Goal: Task Accomplishment & Management: Manage account settings

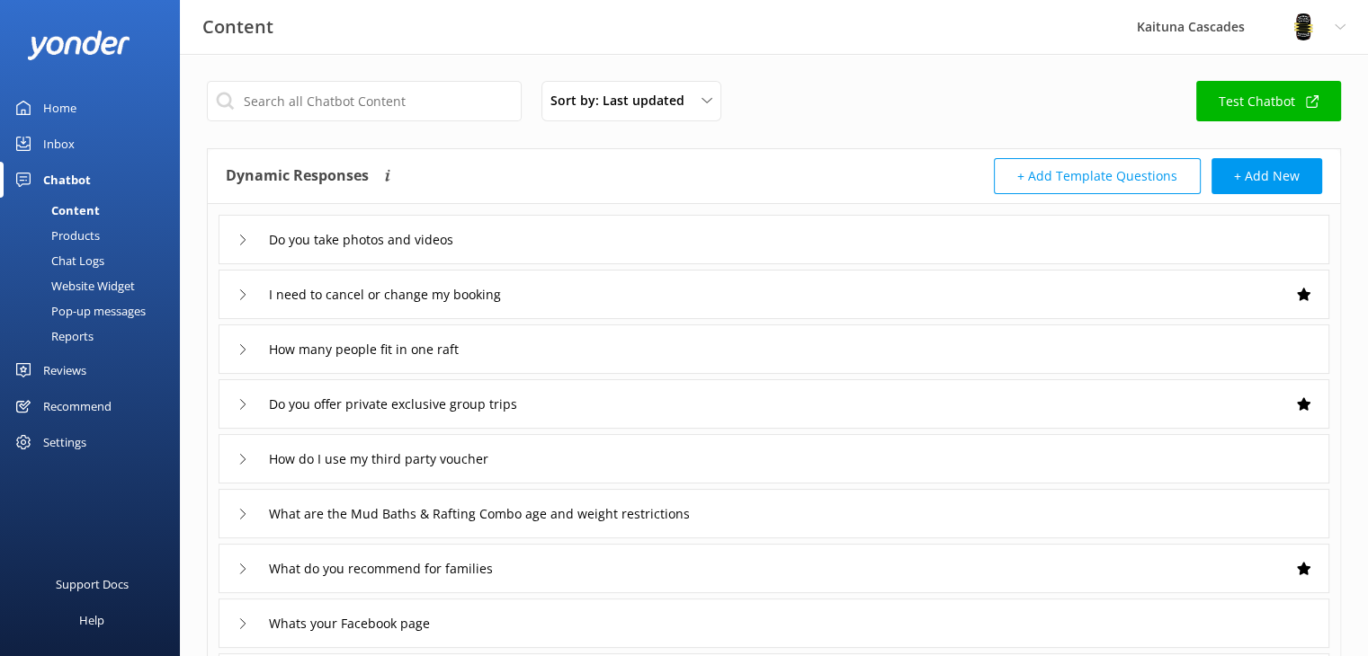
click at [65, 112] on div "Home" at bounding box center [59, 108] width 33 height 36
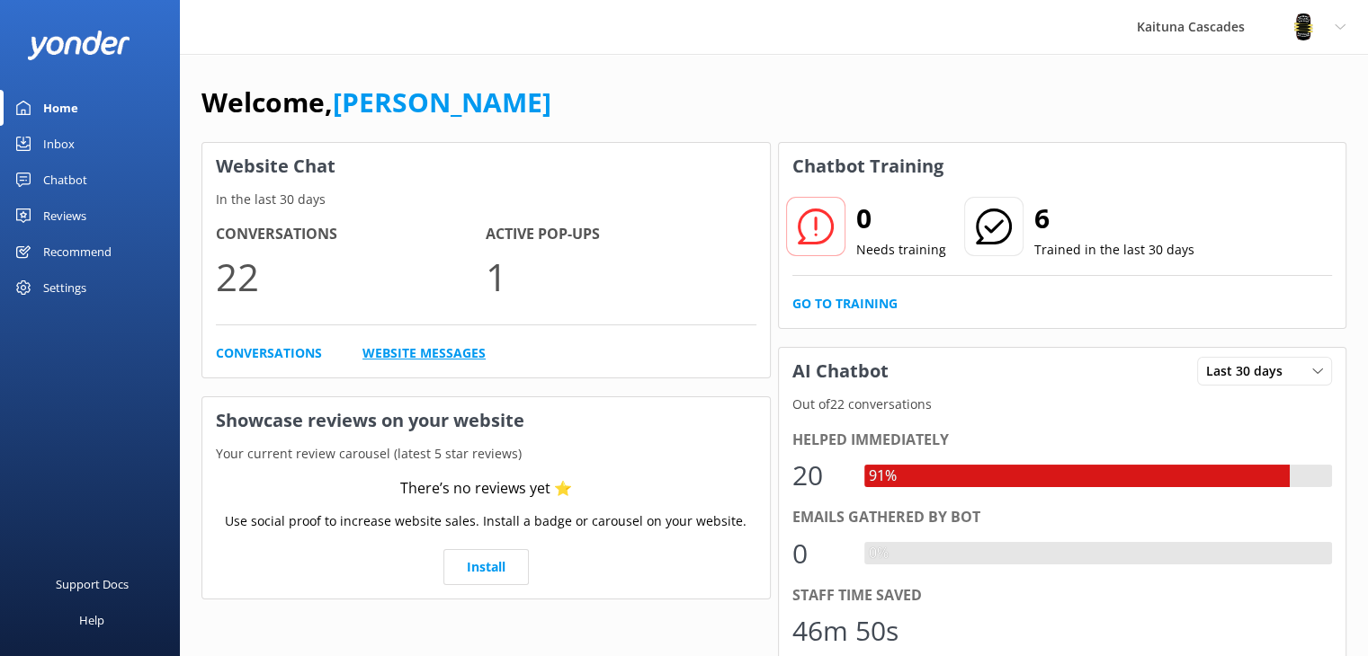
click at [405, 344] on link "Website Messages" at bounding box center [423, 354] width 123 height 20
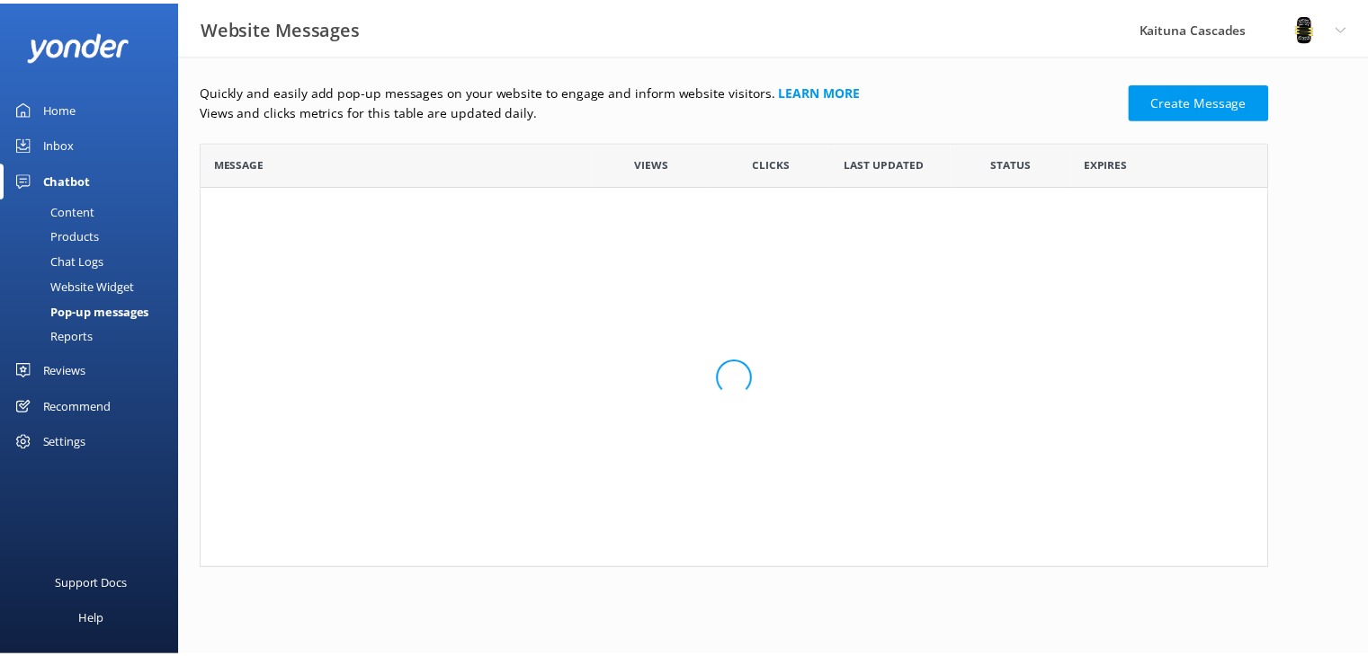
scroll to position [108, 1065]
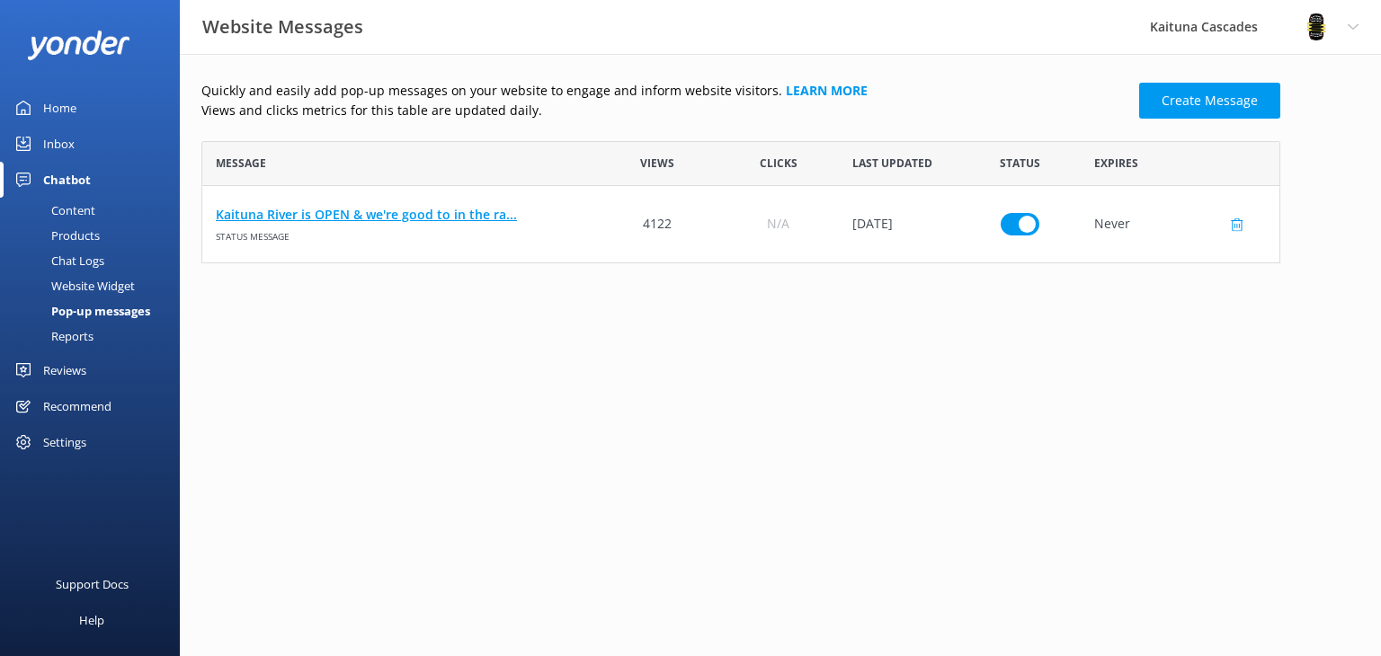
click at [307, 217] on link "Kaituna River is OPEN & we're good to in the ra..." at bounding box center [400, 215] width 368 height 20
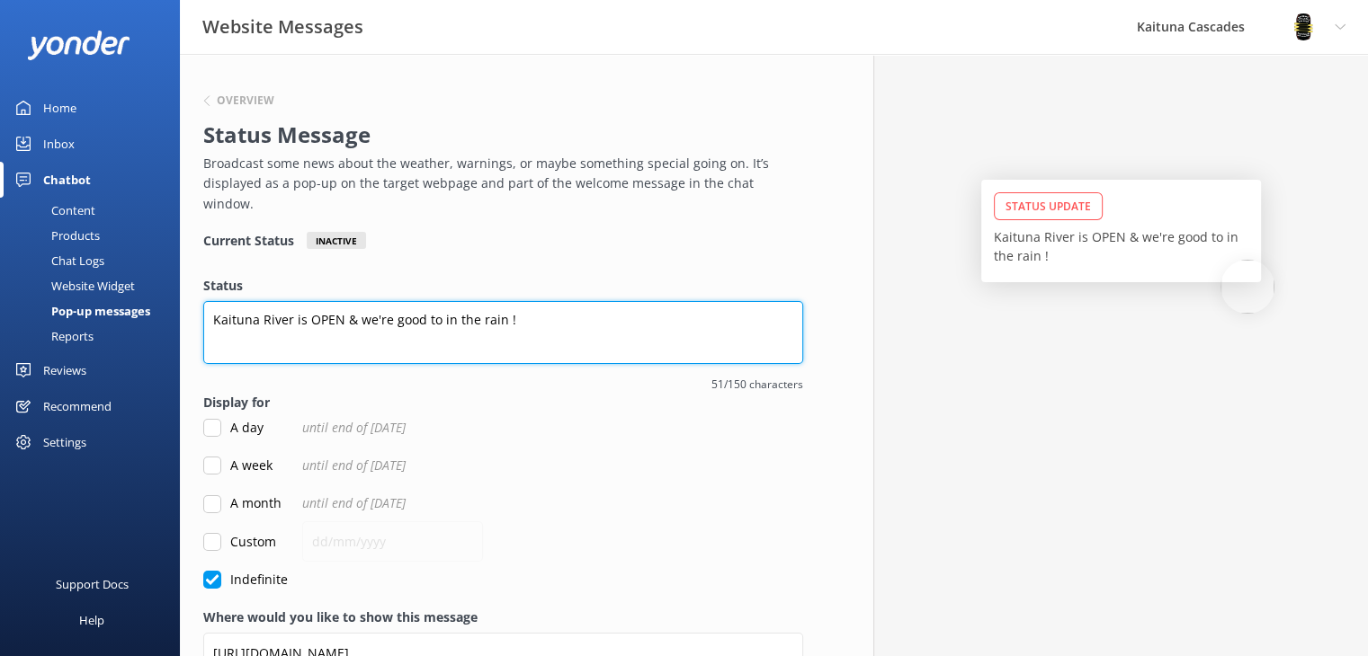
drag, startPoint x: 525, startPoint y: 299, endPoint x: 349, endPoint y: 297, distance: 176.3
click at [350, 301] on textarea "Kaituna River is OPEN & we're good to in the rain !" at bounding box center [503, 332] width 600 height 63
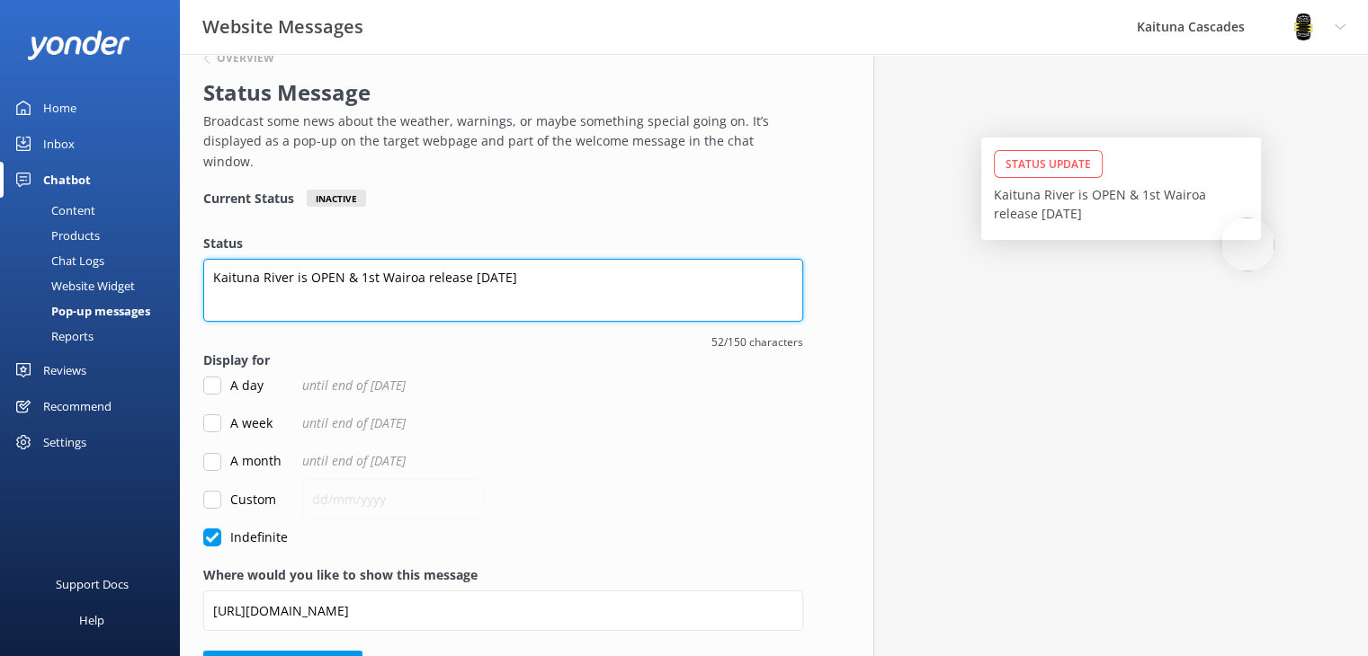
scroll to position [79, 0]
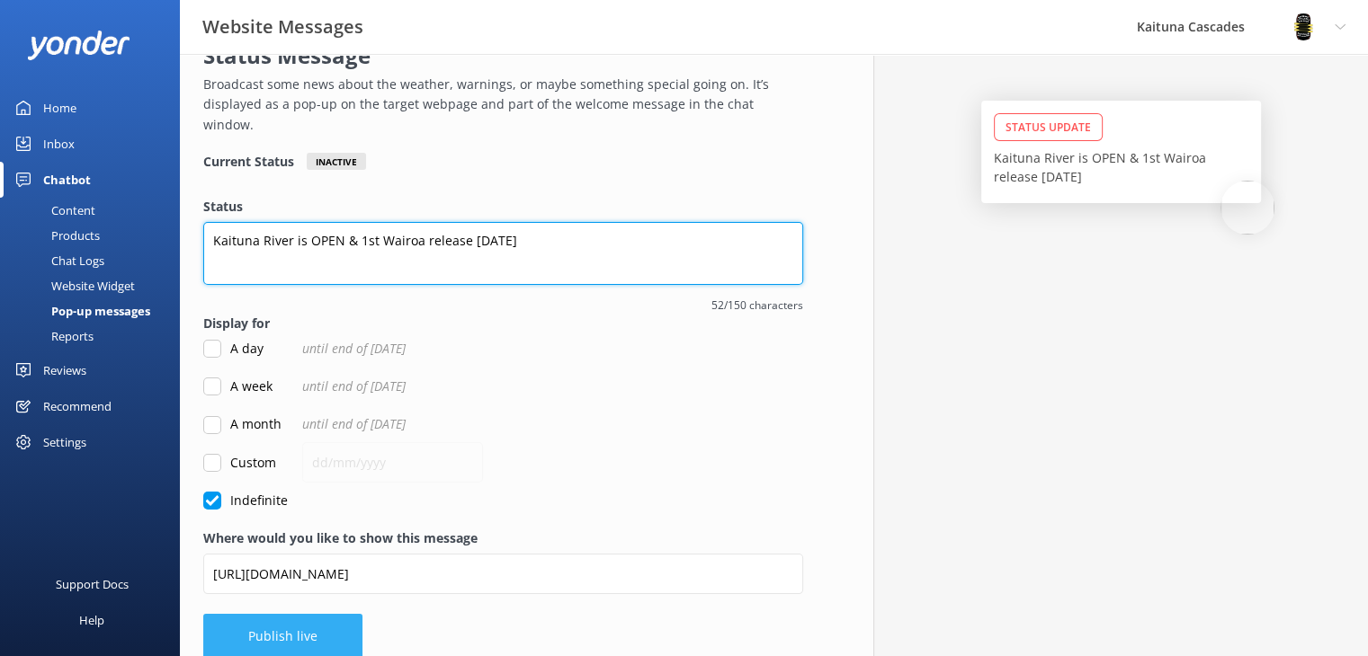
type textarea "Kaituna River is OPEN & 1st Wairoa release [DATE]"
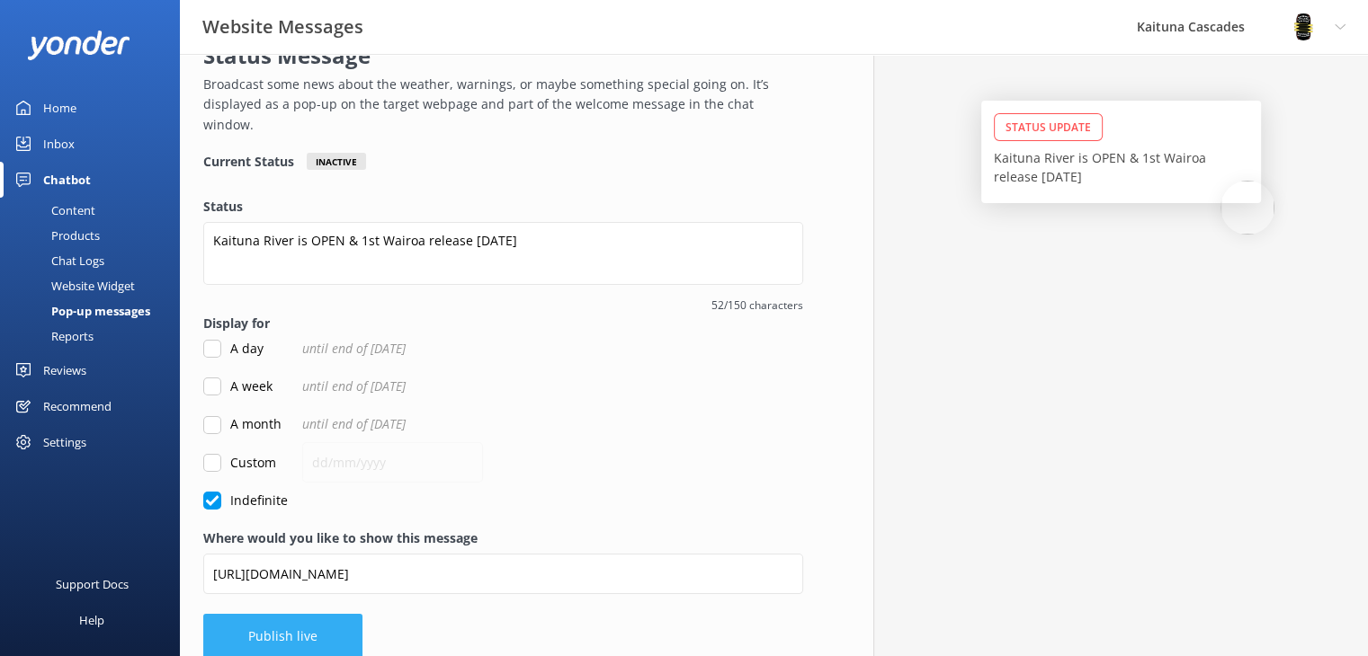
click at [302, 614] on button "Publish live" at bounding box center [282, 636] width 159 height 45
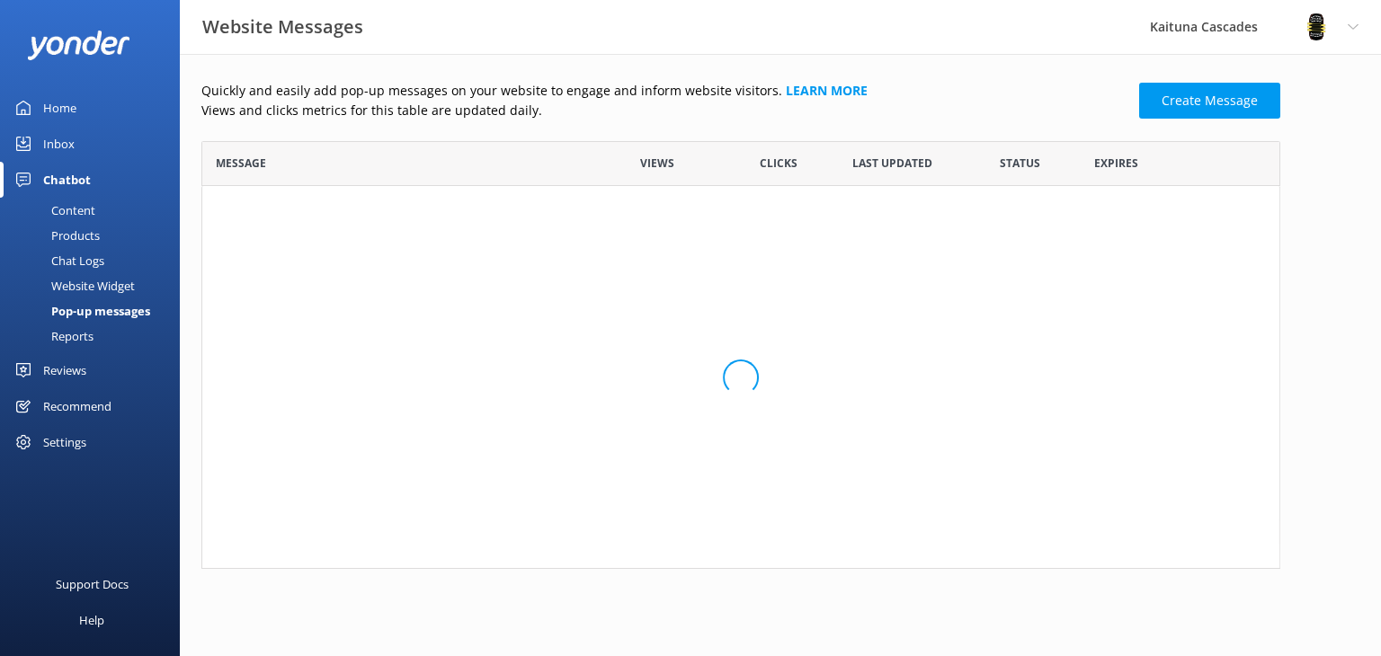
scroll to position [108, 1065]
